Goal: Information Seeking & Learning: Check status

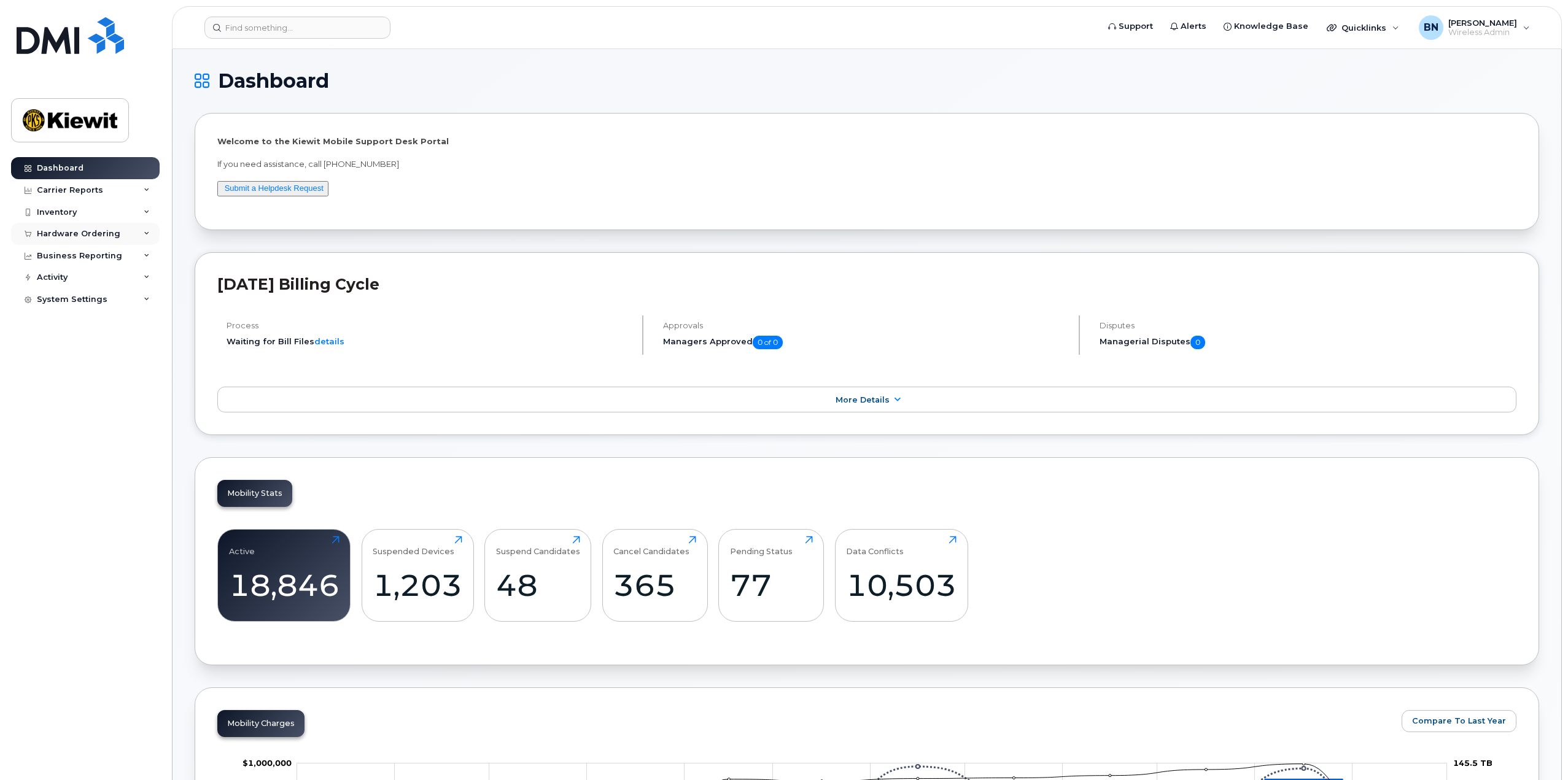
click at [121, 242] on div "Hardware Ordering" at bounding box center [85, 233] width 149 height 22
click at [103, 279] on link "Orders" at bounding box center [96, 280] width 127 height 23
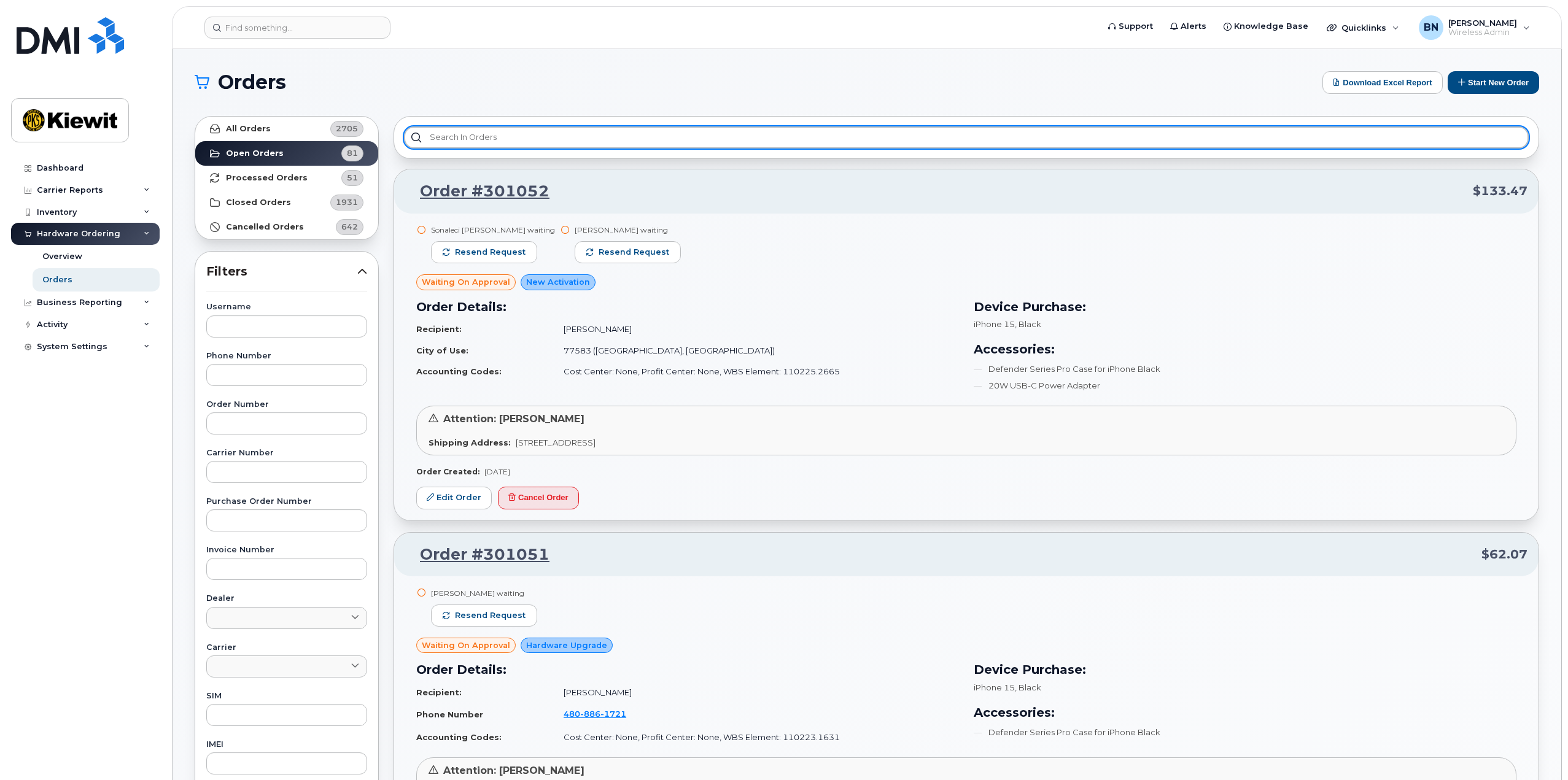
click at [467, 147] on input "text" at bounding box center [967, 137] width 1125 height 22
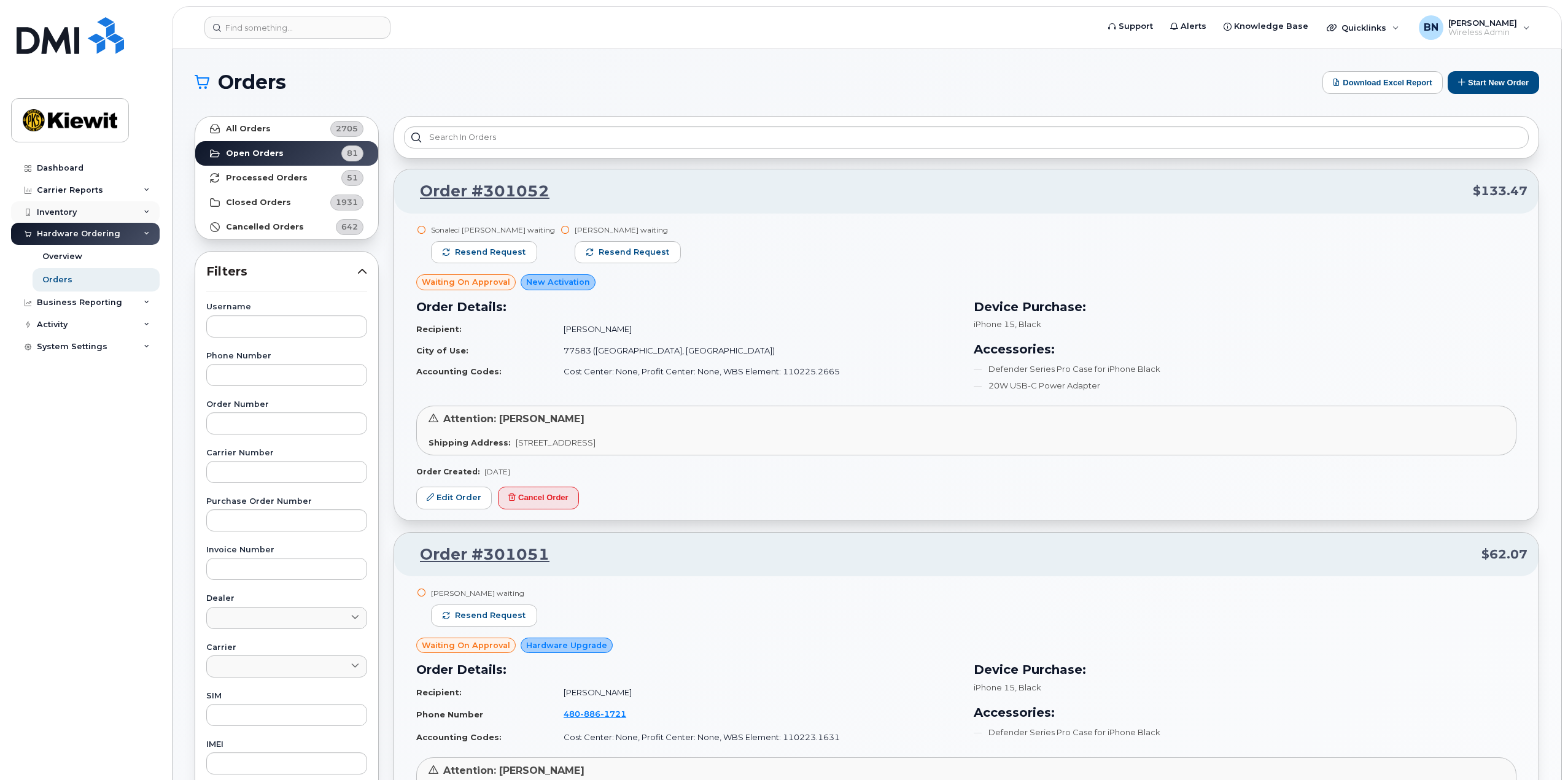
click at [145, 208] on div "Inventory" at bounding box center [85, 212] width 149 height 22
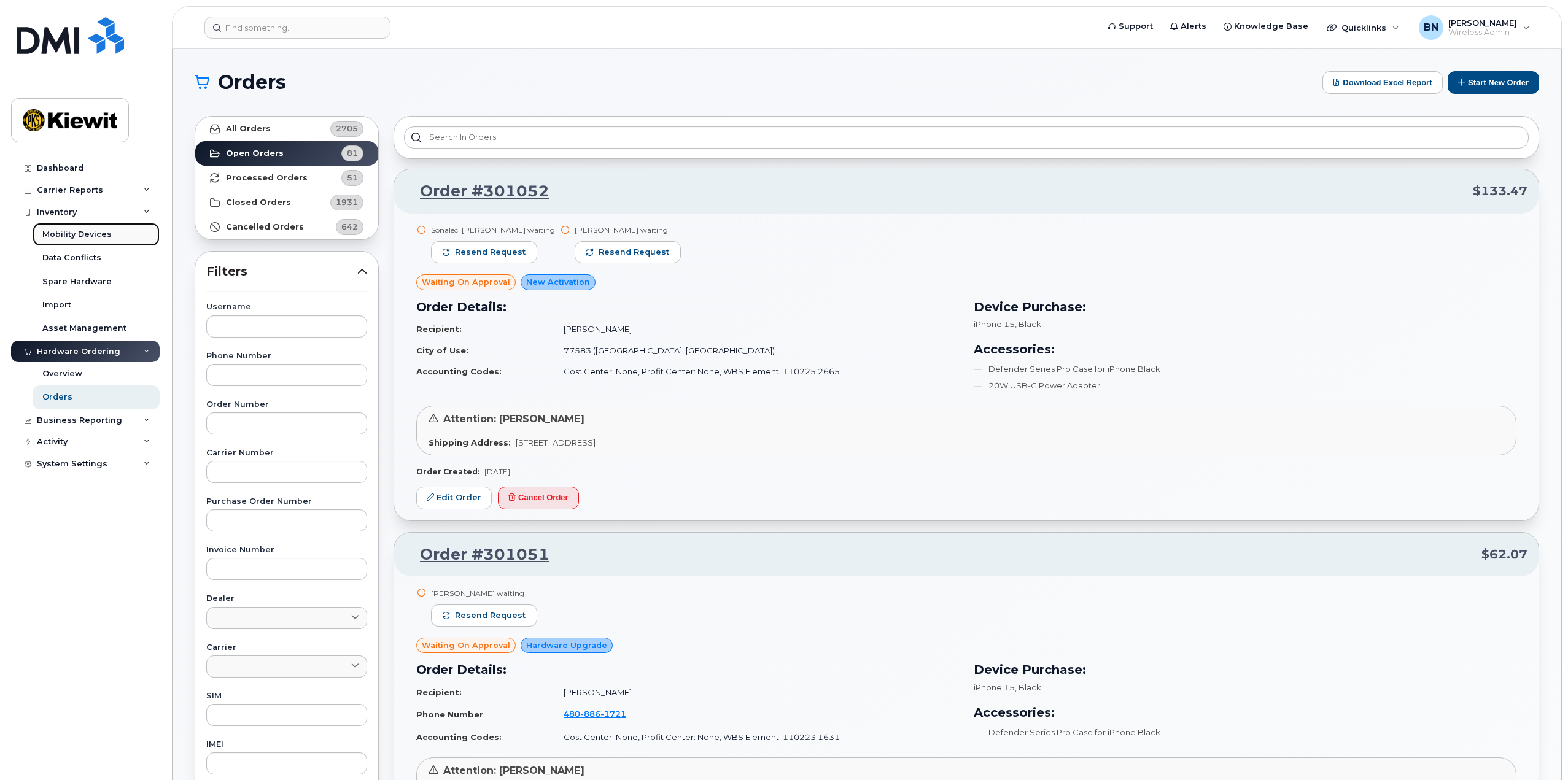
click at [129, 236] on link "Mobility Devices" at bounding box center [96, 234] width 127 height 23
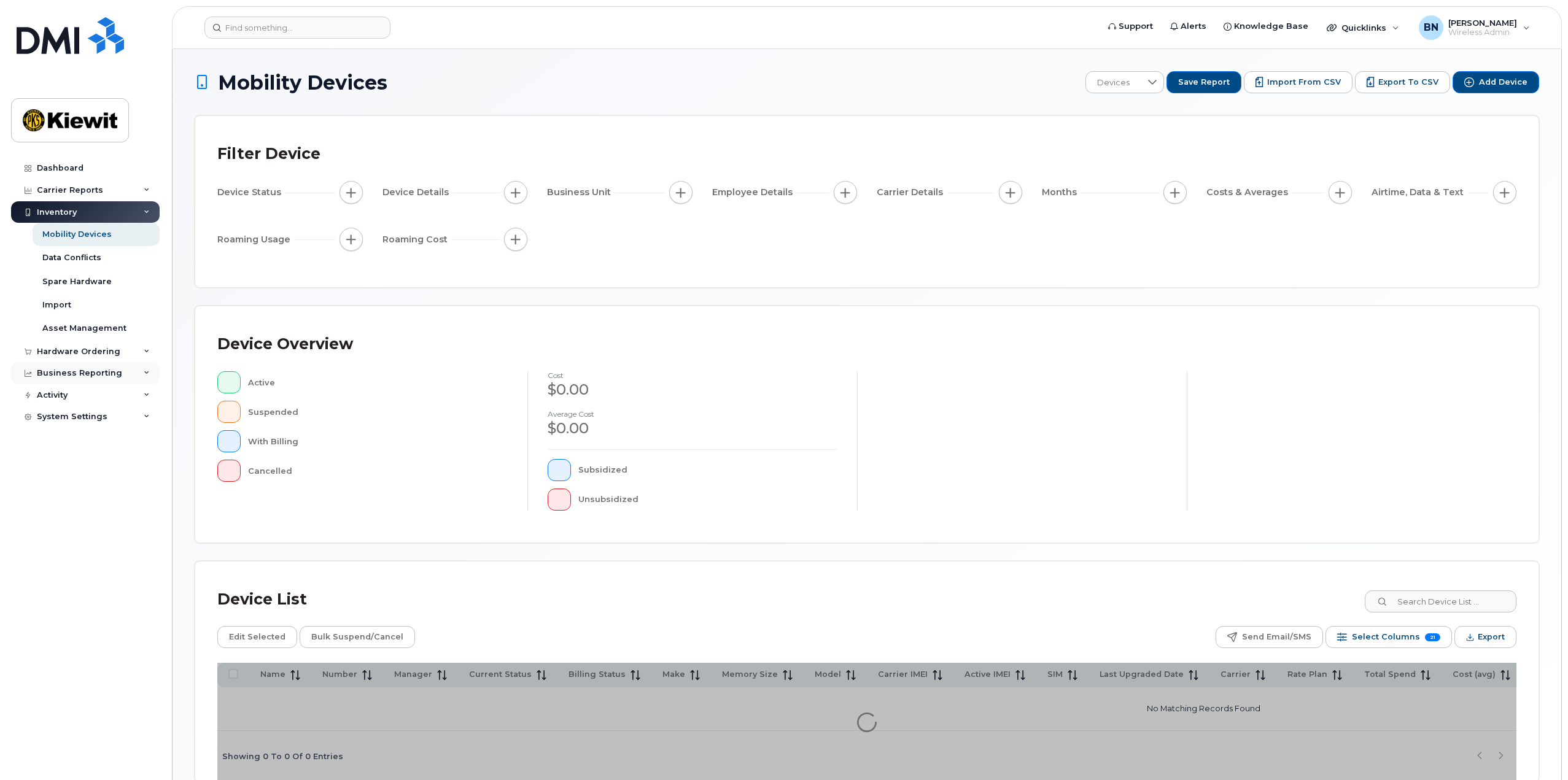
click at [142, 369] on div "Business Reporting" at bounding box center [85, 373] width 149 height 22
click at [136, 395] on link "Managerial Reports" at bounding box center [96, 395] width 127 height 23
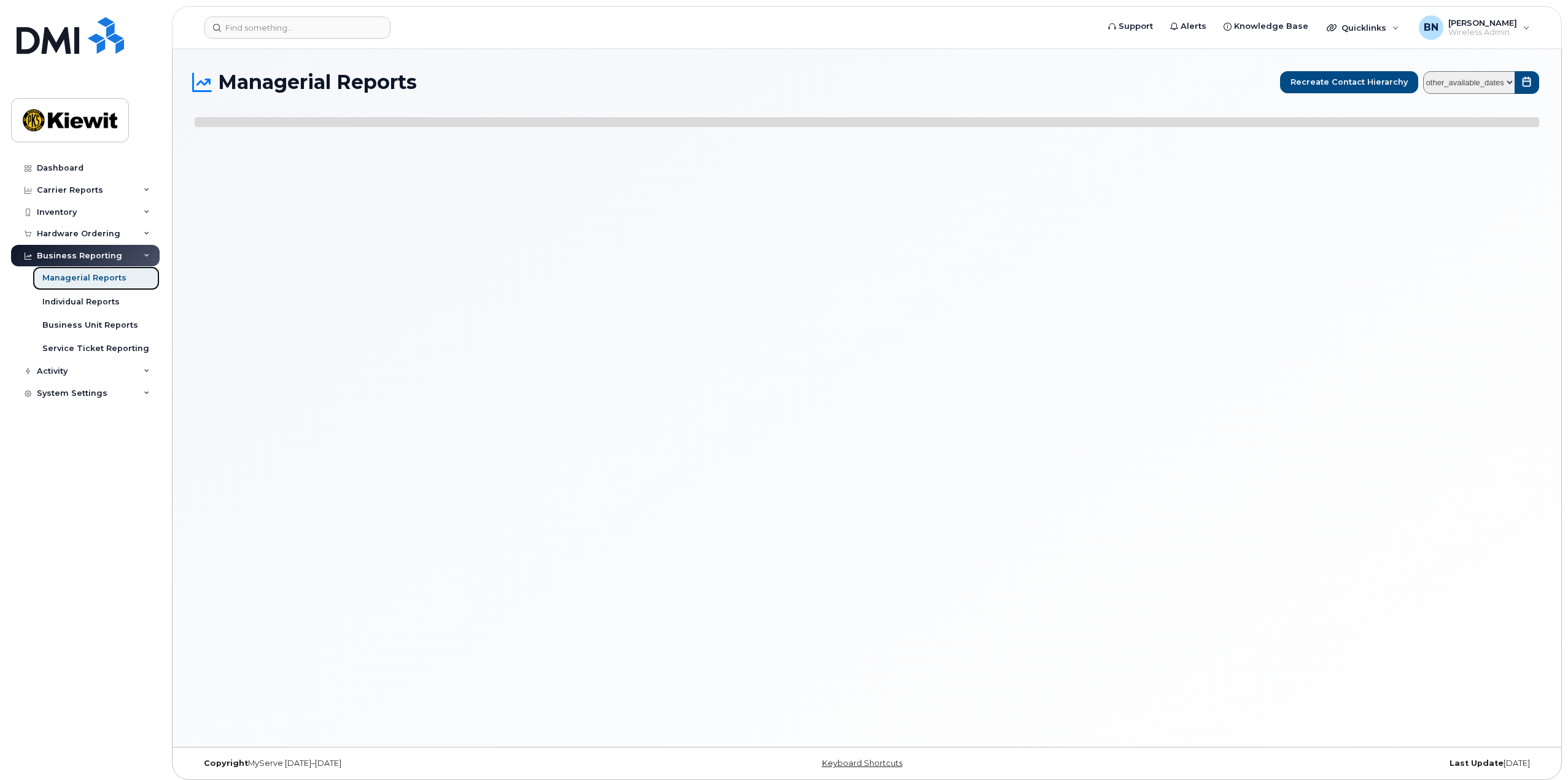
select select
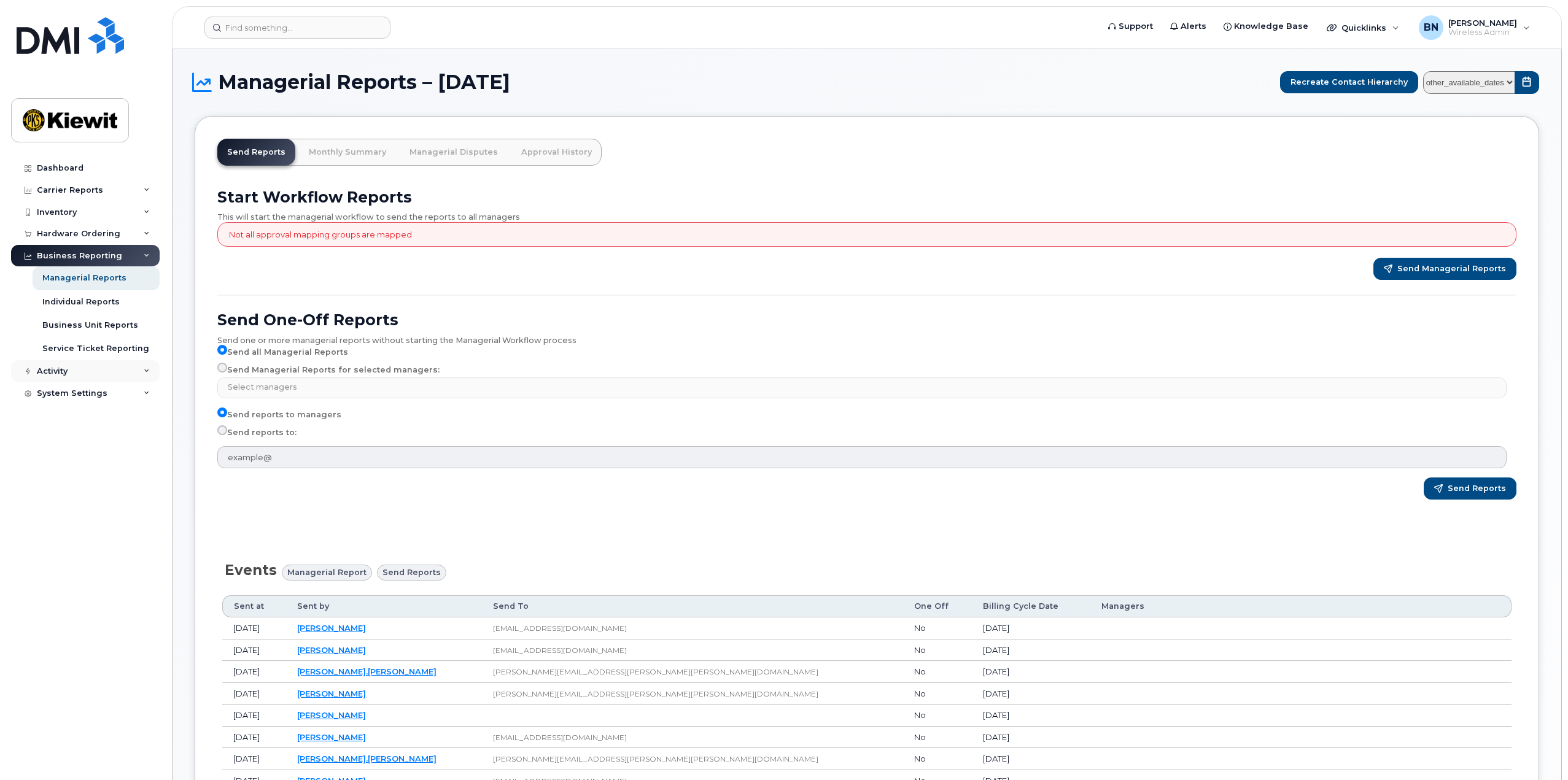
click at [108, 376] on div "Activity" at bounding box center [85, 371] width 149 height 22
click at [148, 191] on icon at bounding box center [147, 190] width 6 height 6
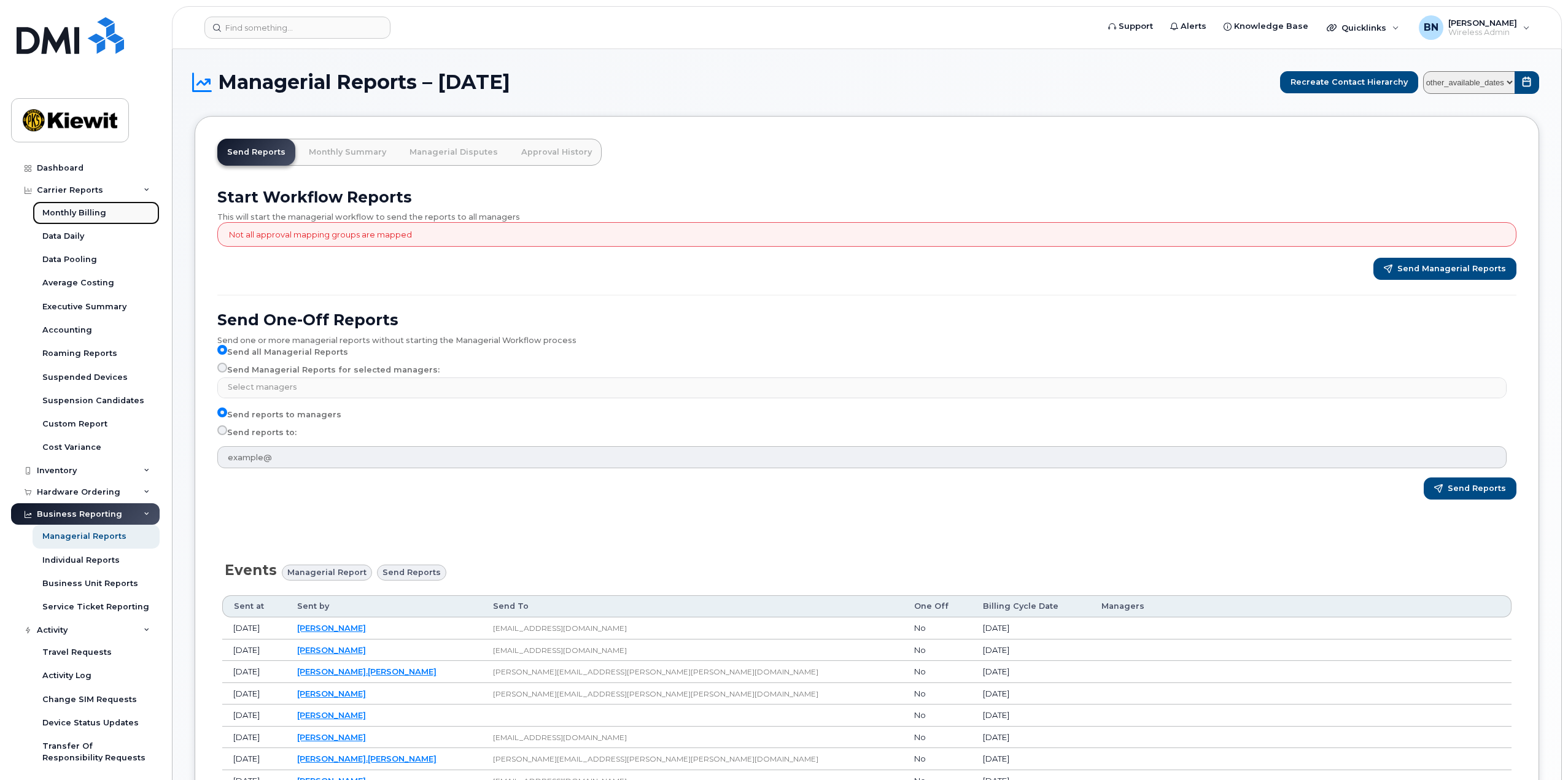
click at [137, 221] on link "Monthly Billing" at bounding box center [96, 213] width 127 height 23
click at [99, 208] on div "Monthly Billing" at bounding box center [74, 213] width 64 height 11
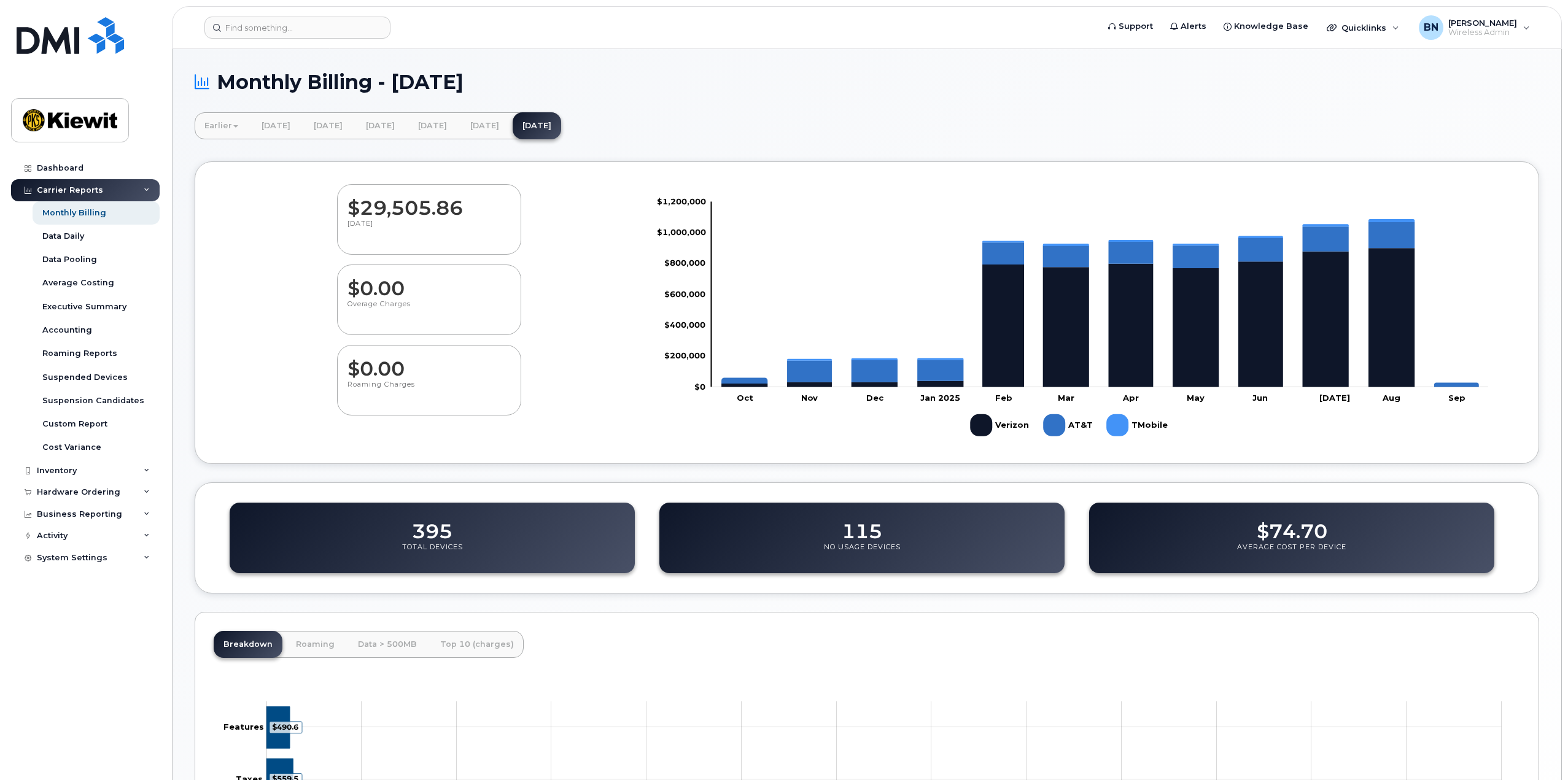
click at [1206, 121] on div "Earlier March 2025 February 2025 January 2025 December 2024 November 2024 Octob…" at bounding box center [866, 125] width 1345 height 27
click at [79, 240] on div "Data Daily" at bounding box center [63, 236] width 42 height 11
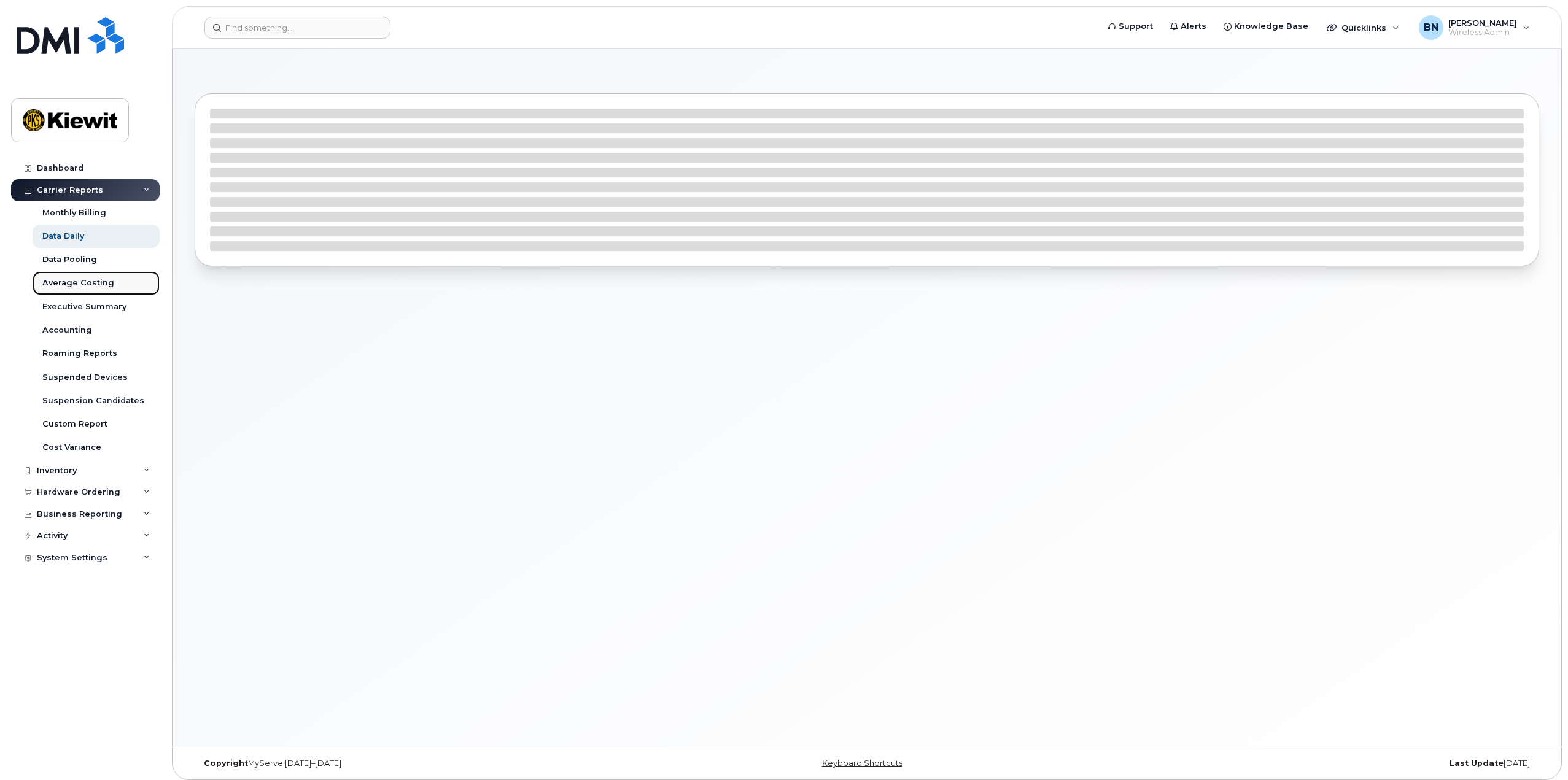
click at [82, 287] on div "Average Costing" at bounding box center [78, 283] width 72 height 11
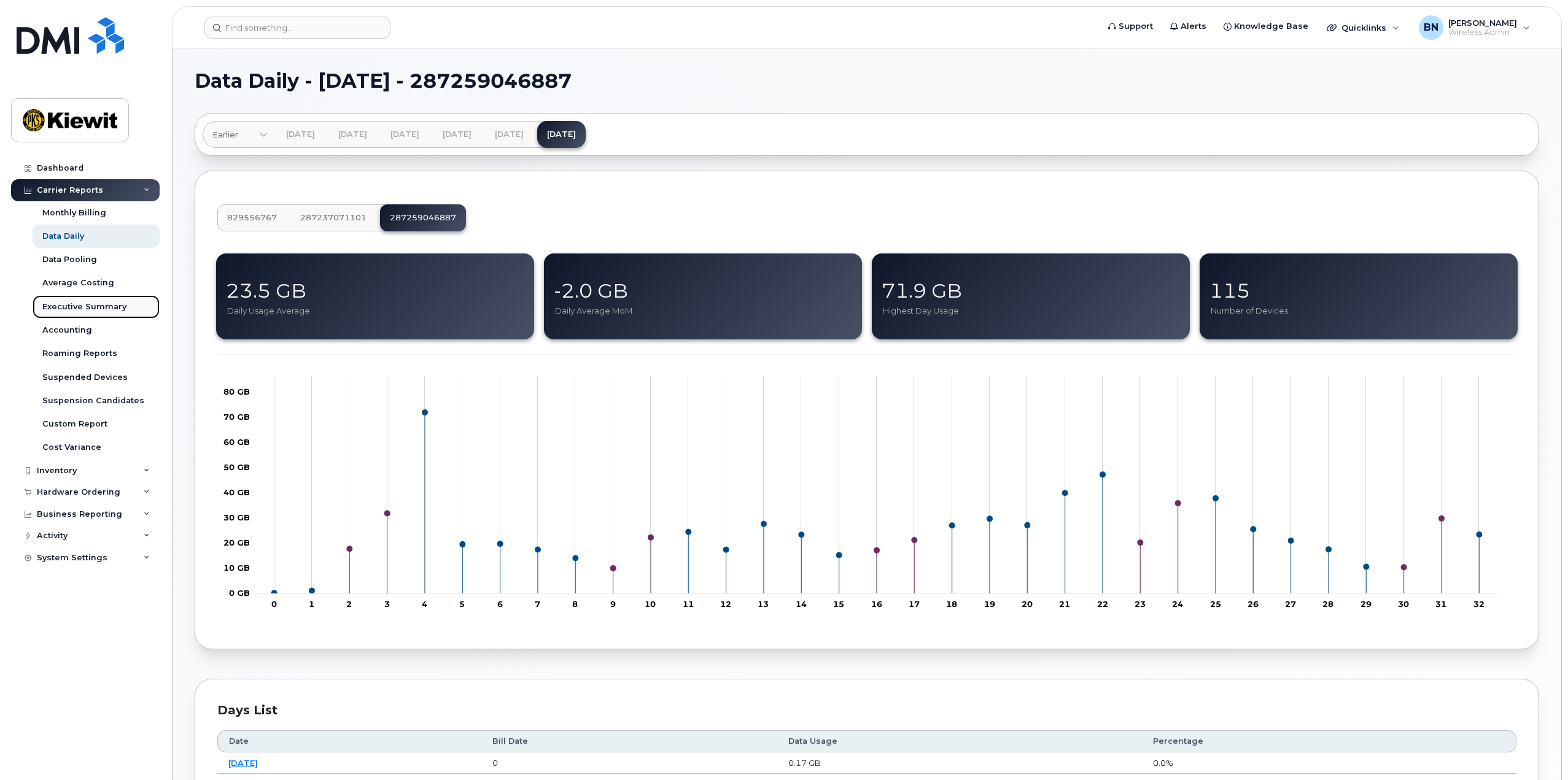
click at [82, 304] on div "Executive Summary" at bounding box center [84, 307] width 84 height 11
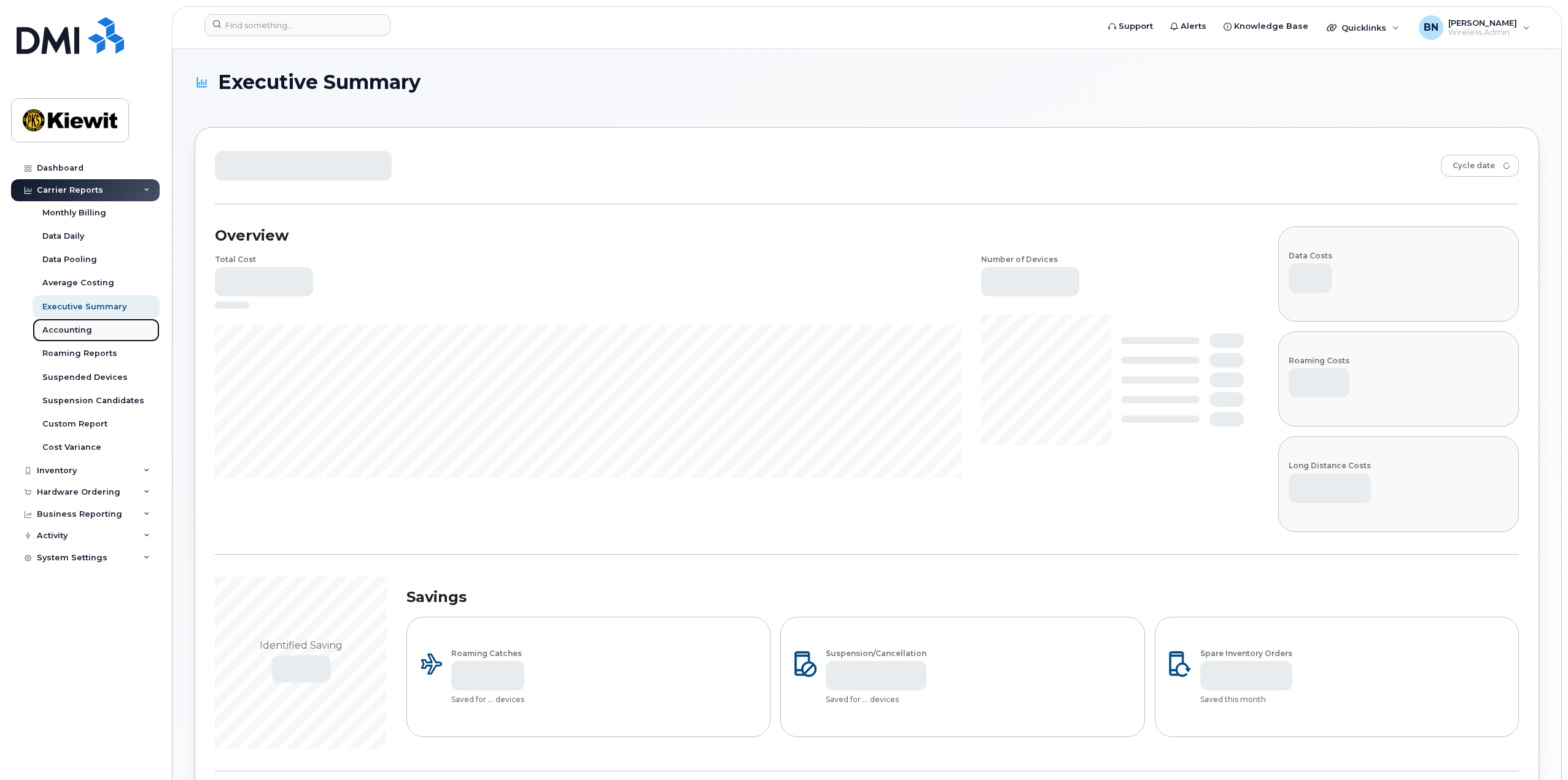
click at [109, 321] on link "Accounting" at bounding box center [96, 330] width 127 height 23
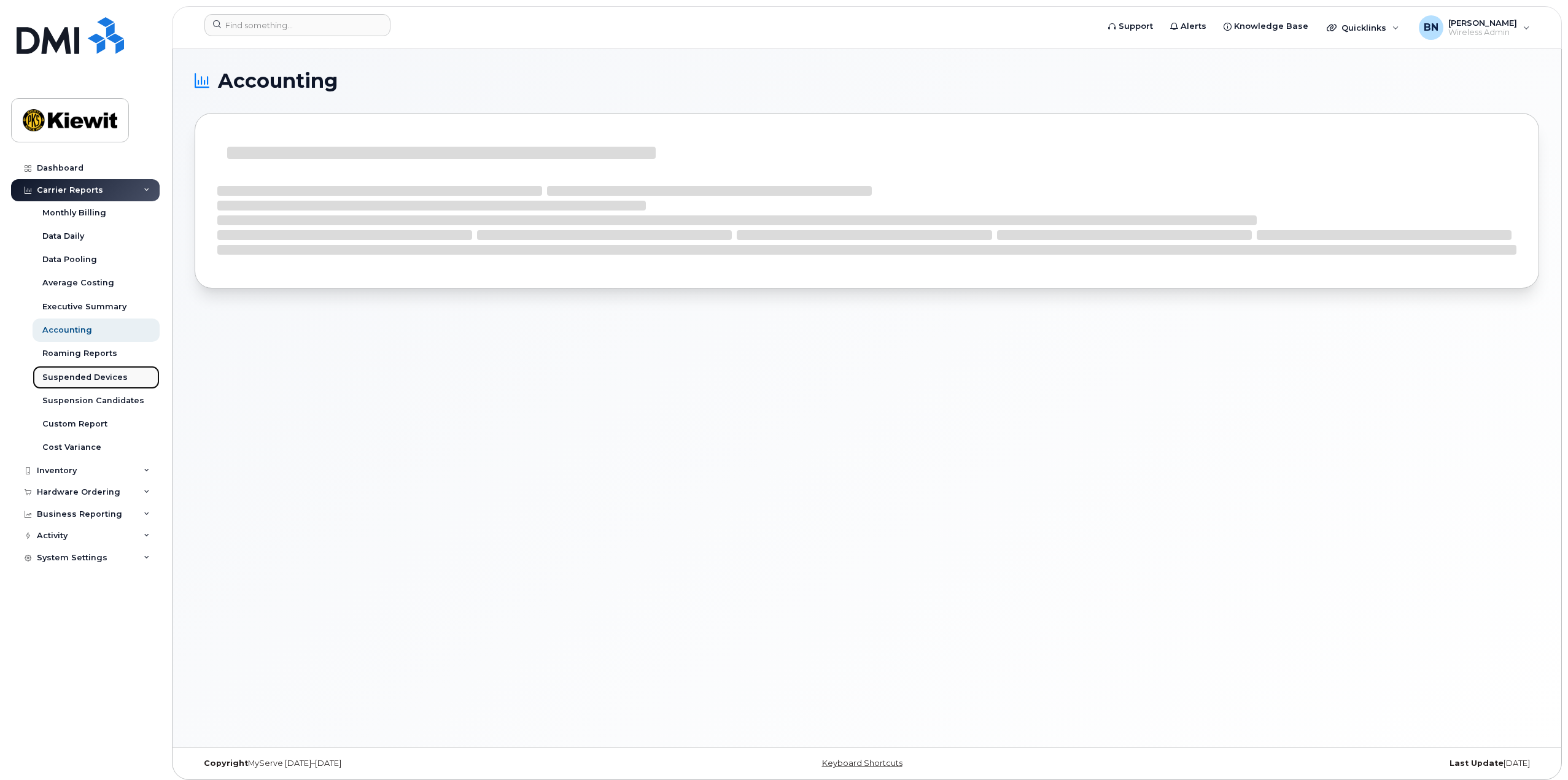
click at [100, 378] on div "Suspended Devices" at bounding box center [85, 378] width 85 height 11
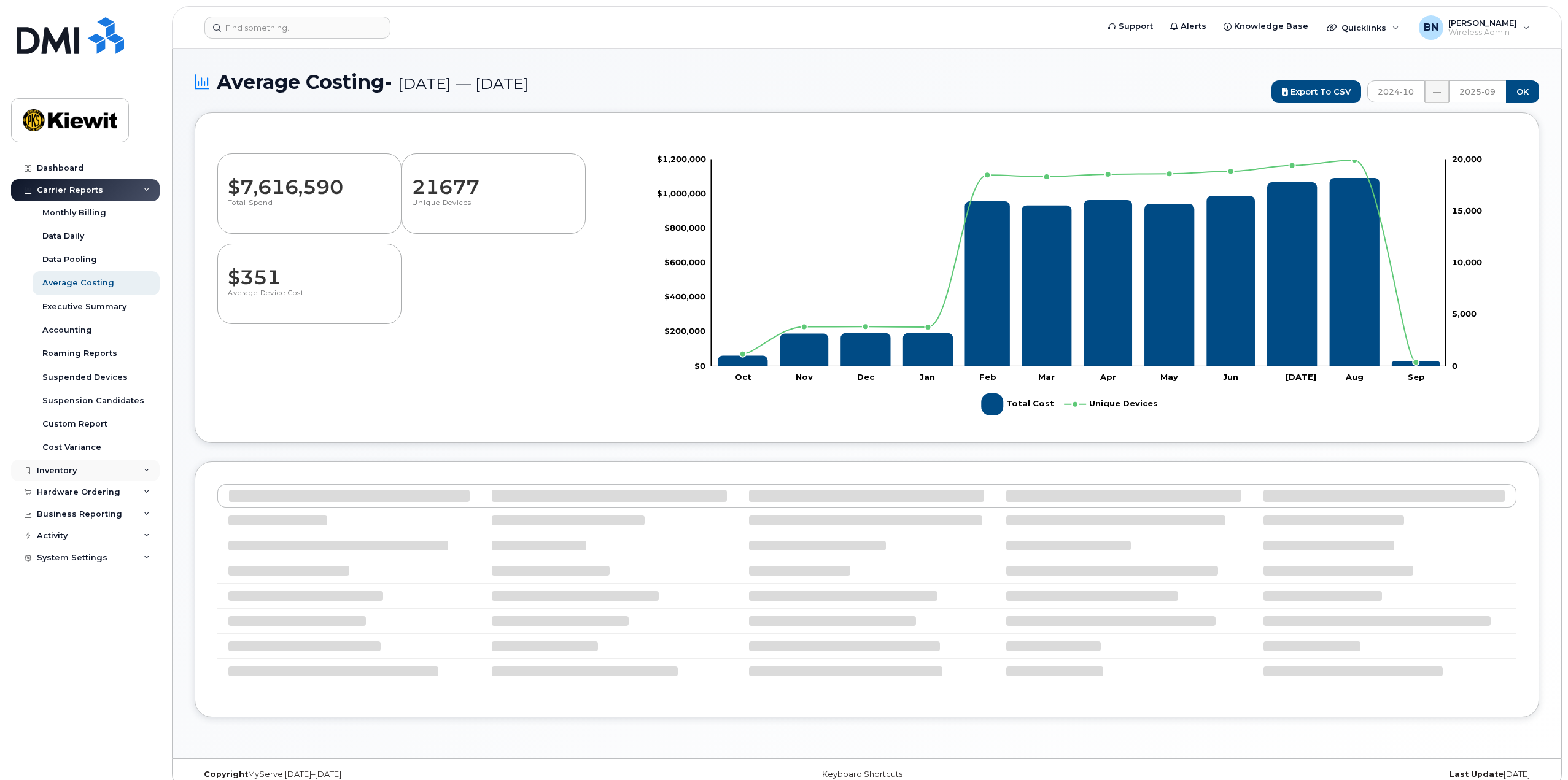
click at [148, 472] on icon at bounding box center [147, 471] width 6 height 6
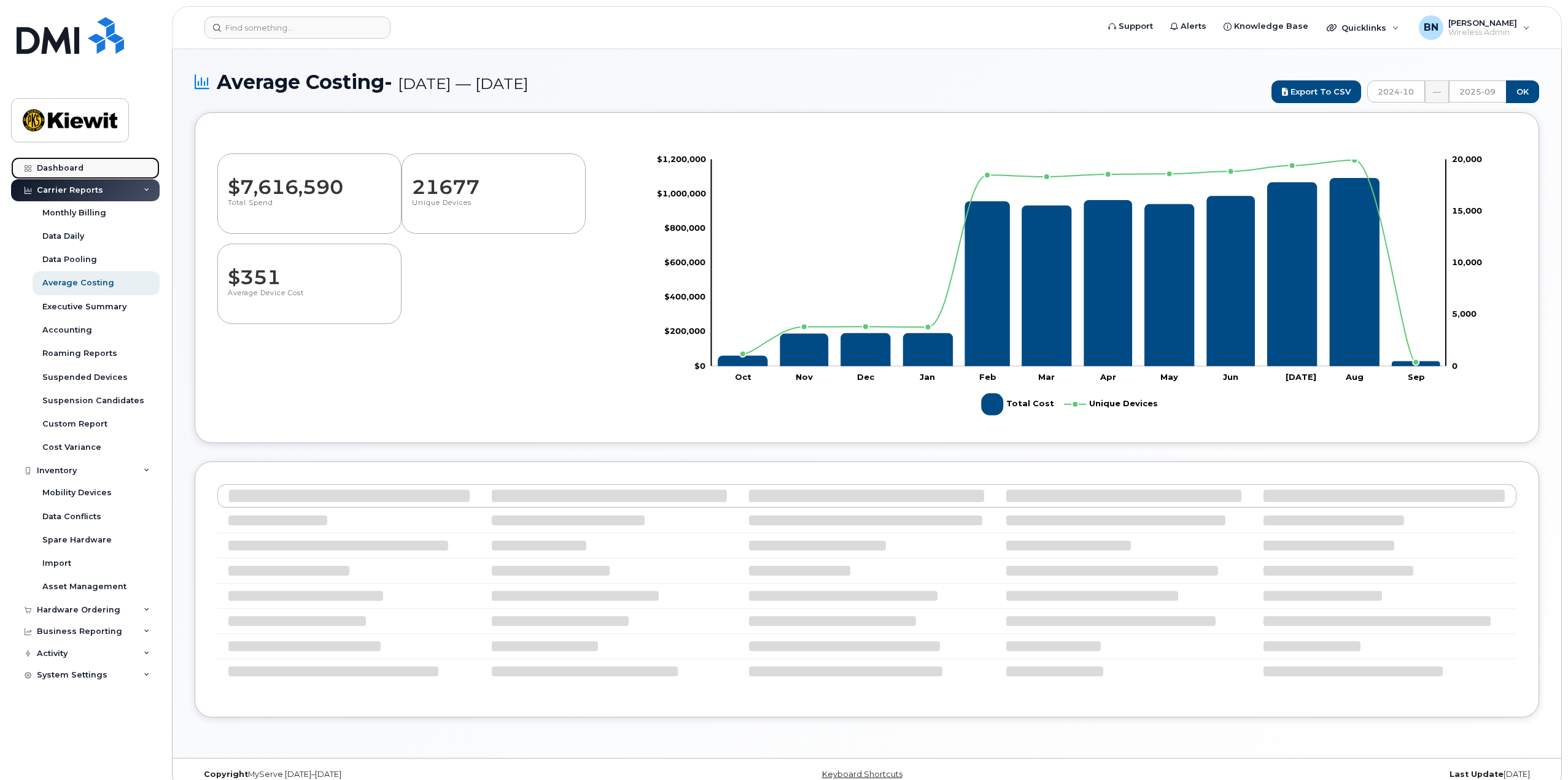
click at [79, 172] on div "Dashboard" at bounding box center [60, 168] width 47 height 10
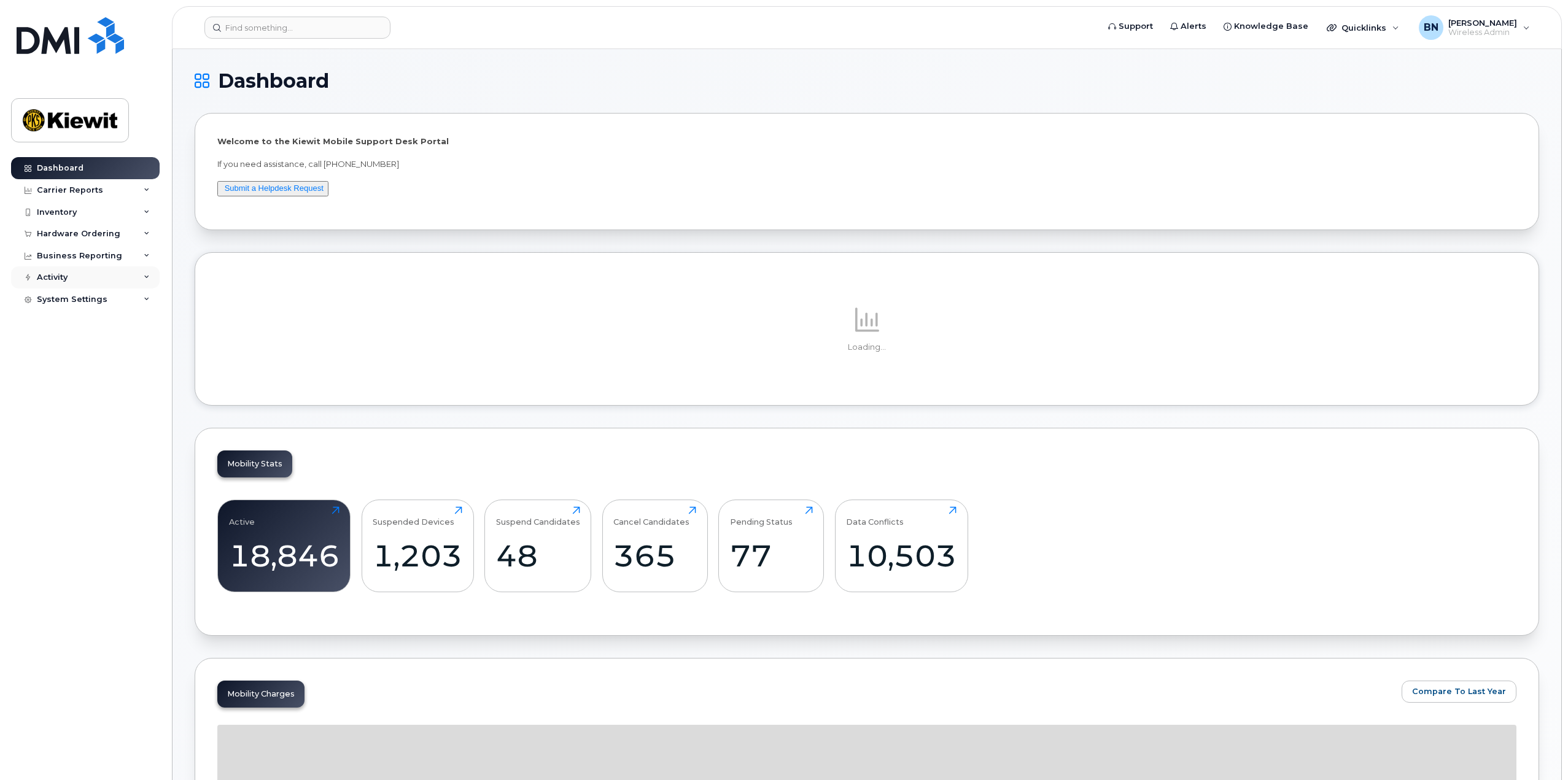
click at [147, 282] on div "Activity" at bounding box center [85, 277] width 149 height 22
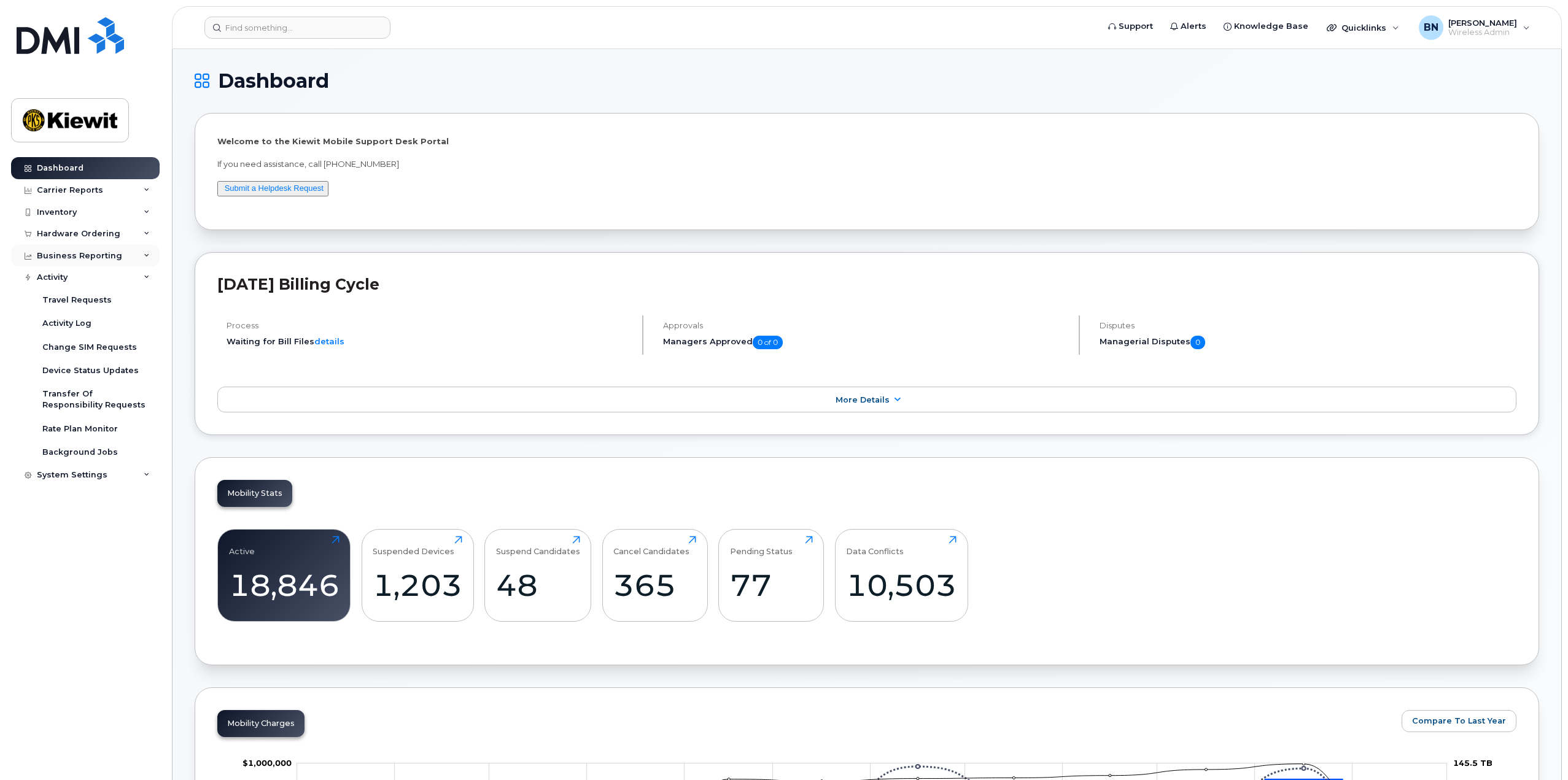
click at [146, 263] on div "Business Reporting" at bounding box center [85, 255] width 149 height 22
click at [329, 344] on link "details" at bounding box center [329, 341] width 30 height 10
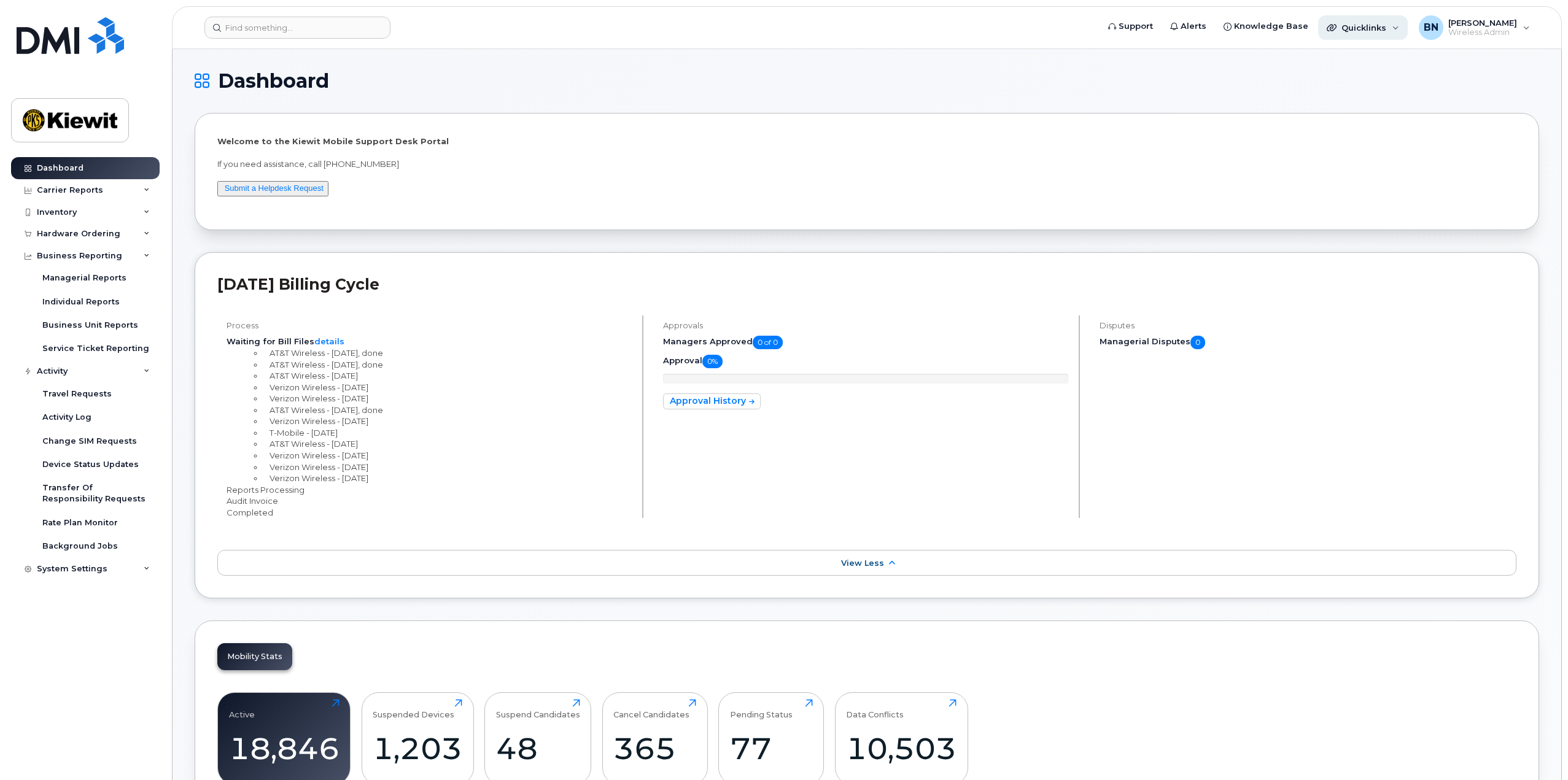
click at [1377, 22] on div "Quicklinks" at bounding box center [1363, 27] width 90 height 25
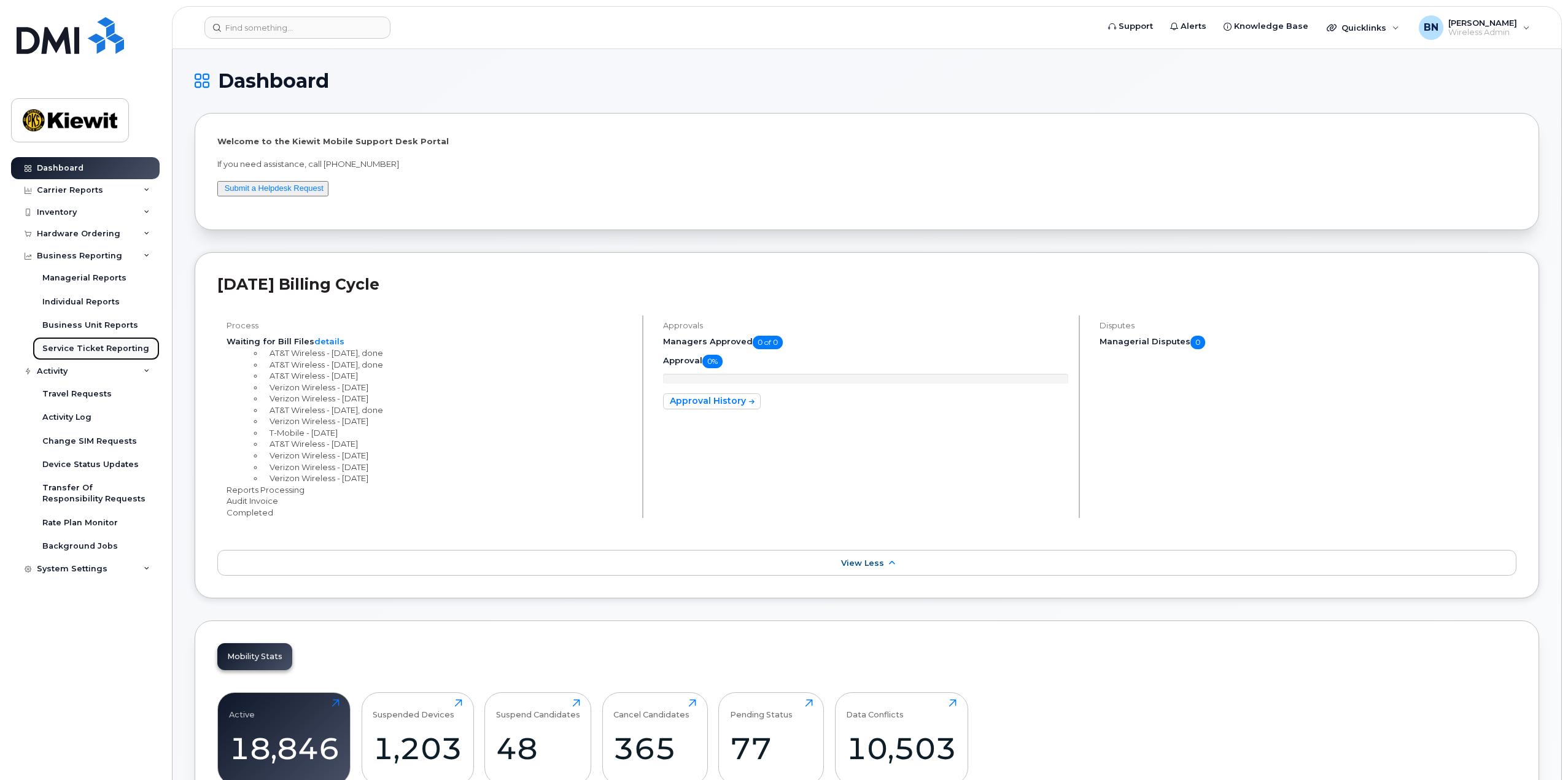
click at [140, 354] on link "Service Ticket Reporting" at bounding box center [96, 348] width 127 height 23
